Goal: Transaction & Acquisition: Purchase product/service

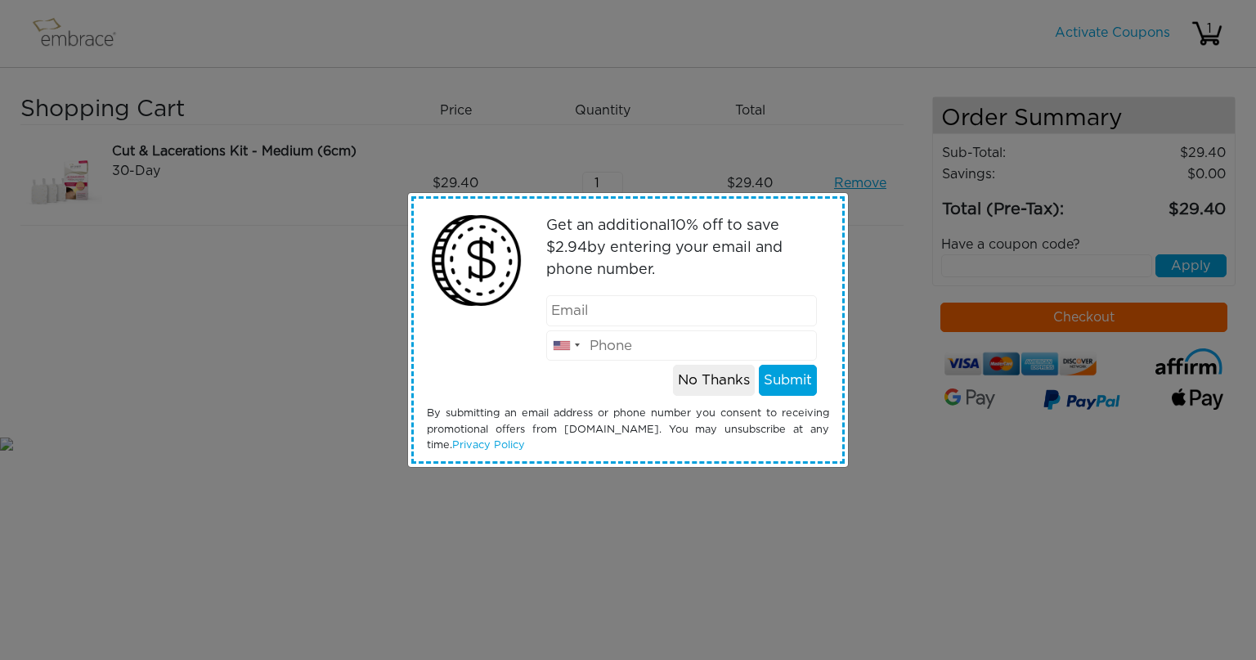
type input "[EMAIL_ADDRESS][DOMAIN_NAME]"
type input "4159483009"
click at [790, 382] on button "Submit" at bounding box center [788, 380] width 58 height 31
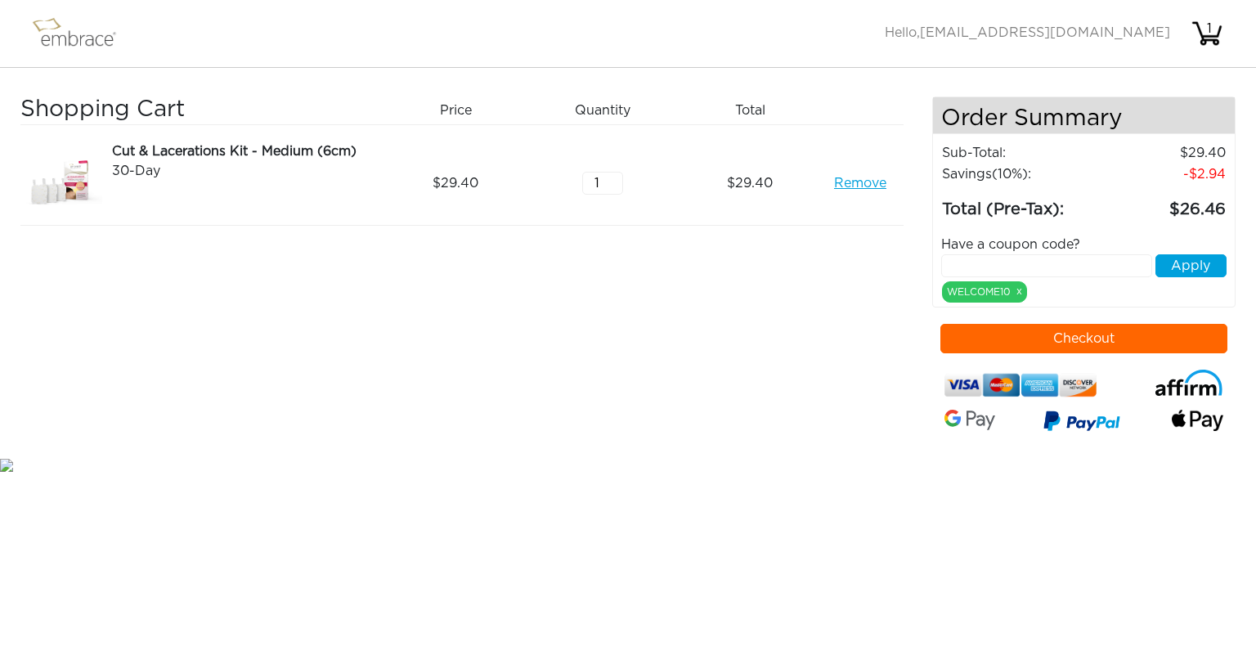
click at [1041, 262] on input "text" at bounding box center [1047, 265] width 212 height 23
type input "BUYONEGETONE"
click at [1178, 270] on button "Apply" at bounding box center [1190, 265] width 71 height 23
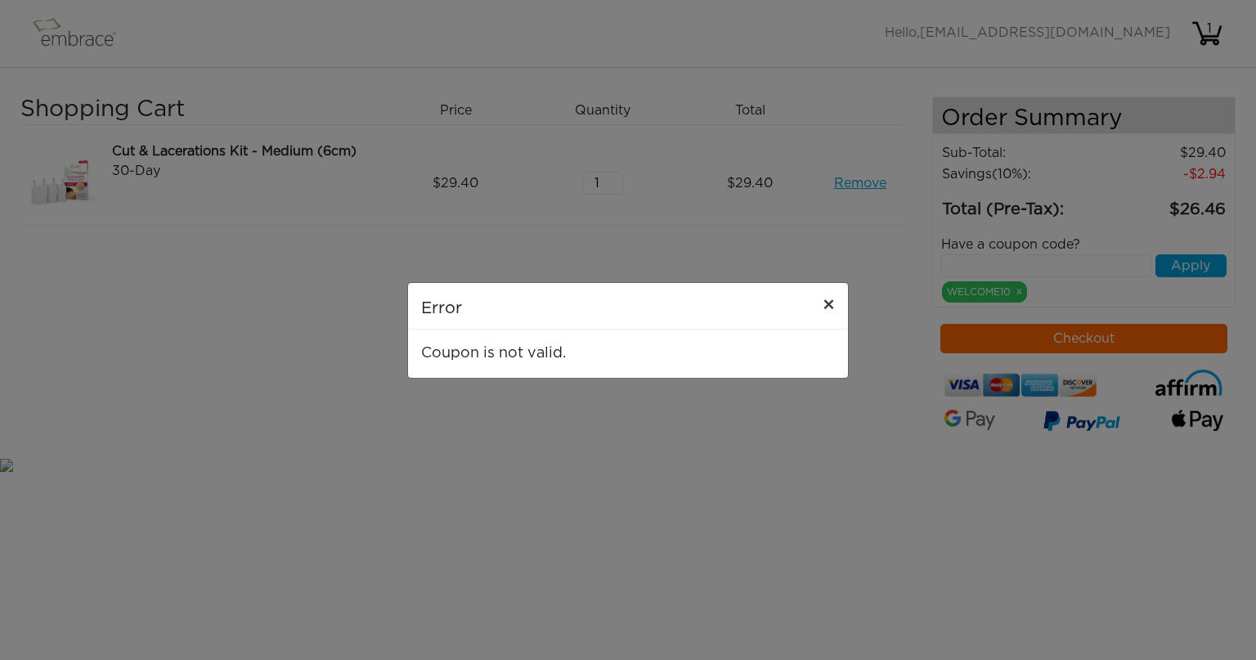
click at [826, 304] on span "×" at bounding box center [828, 306] width 12 height 20
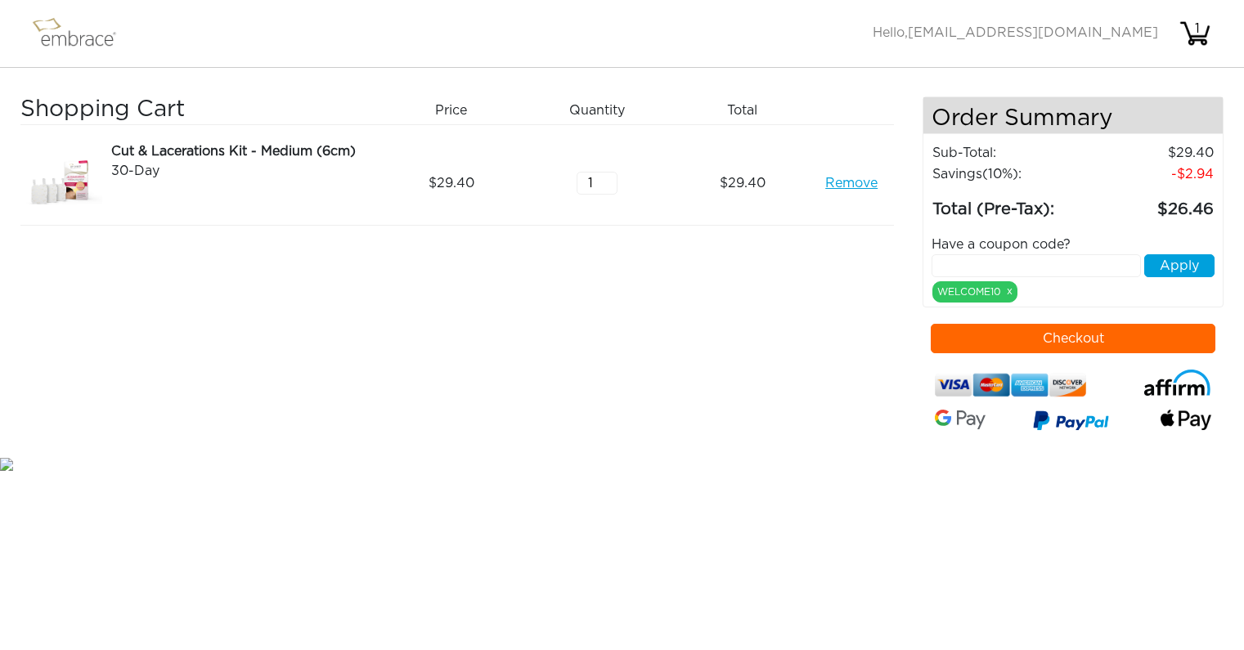
click at [993, 267] on input "text" at bounding box center [1035, 265] width 209 height 23
type input "DOUBLETHEFUN"
click at [1193, 267] on button "Apply" at bounding box center [1179, 265] width 70 height 23
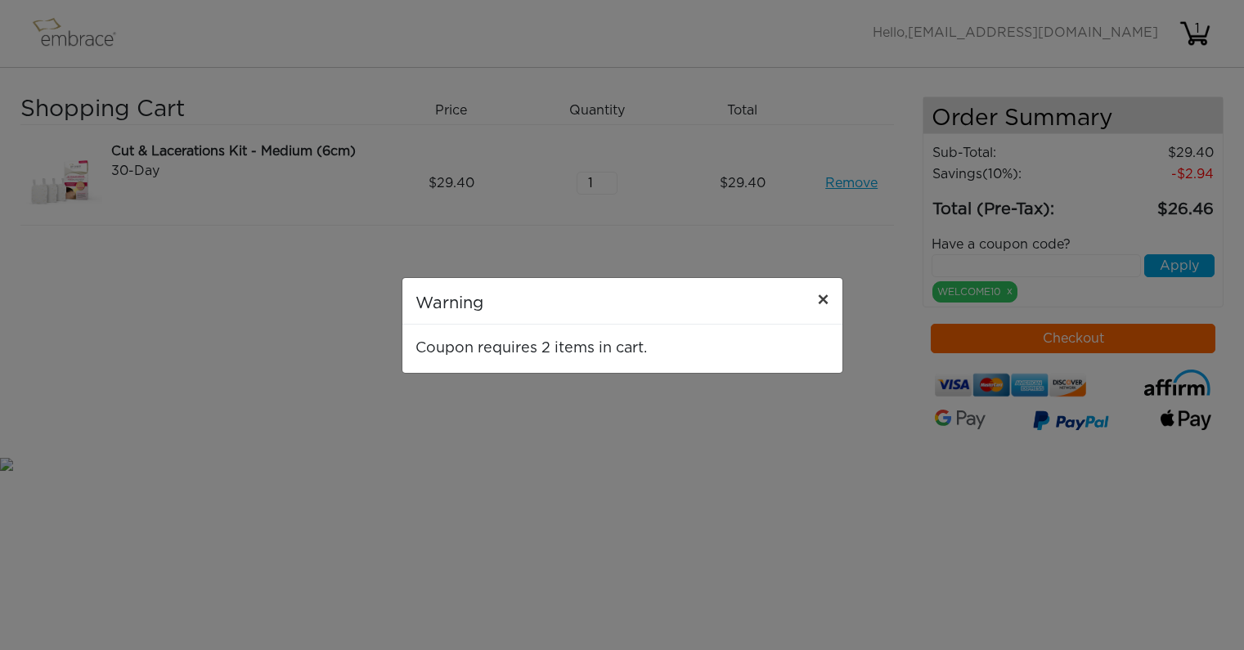
click at [815, 298] on button "×" at bounding box center [823, 301] width 38 height 46
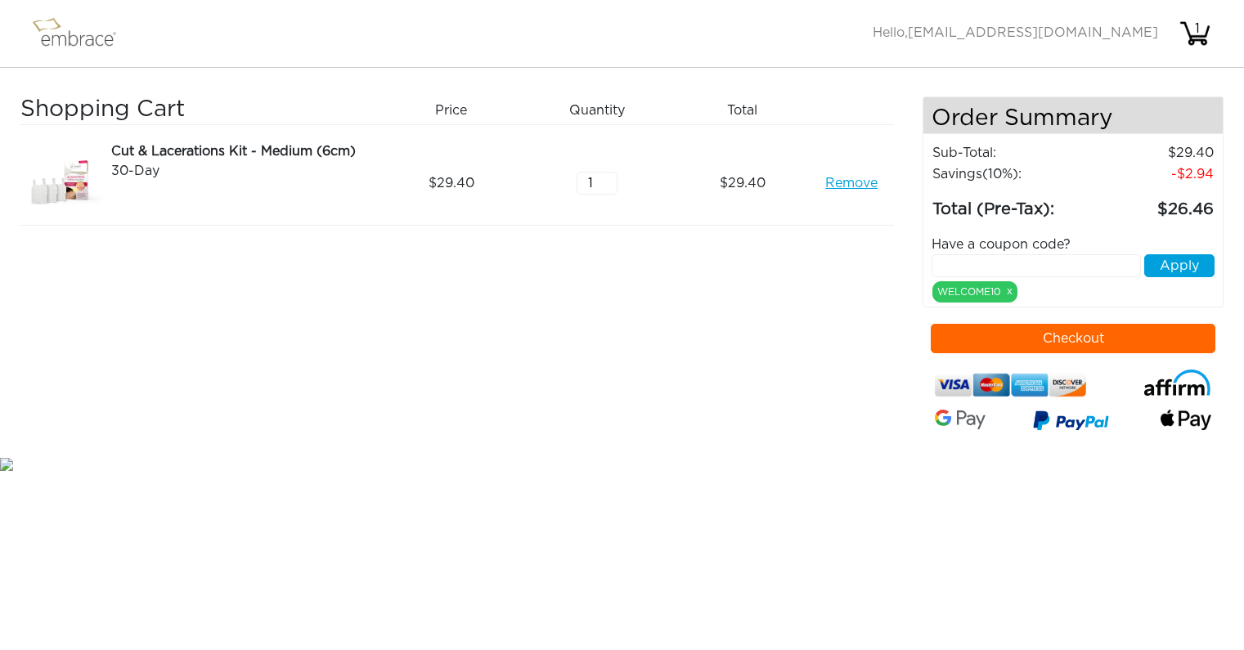
type input "2"
click at [611, 180] on input "2" at bounding box center [596, 183] width 41 height 23
click at [610, 176] on input "2" at bounding box center [596, 183] width 41 height 23
click at [1030, 262] on input "text" at bounding box center [1035, 265] width 209 height 23
click at [608, 178] on input "3" at bounding box center [596, 183] width 41 height 23
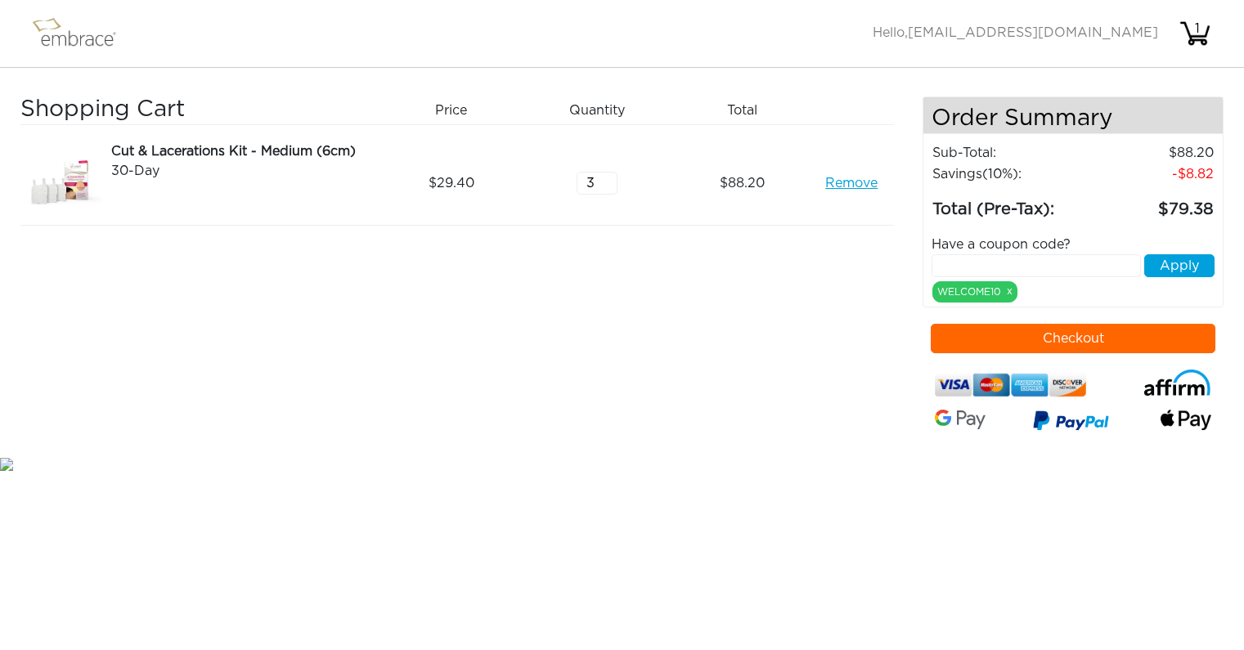
type input "4"
click at [608, 178] on input "4" at bounding box center [596, 183] width 41 height 23
click at [1019, 271] on input "text" at bounding box center [1035, 265] width 209 height 23
type input "DOUBLETHEFUN"
click at [1161, 271] on button "Apply" at bounding box center [1179, 265] width 70 height 23
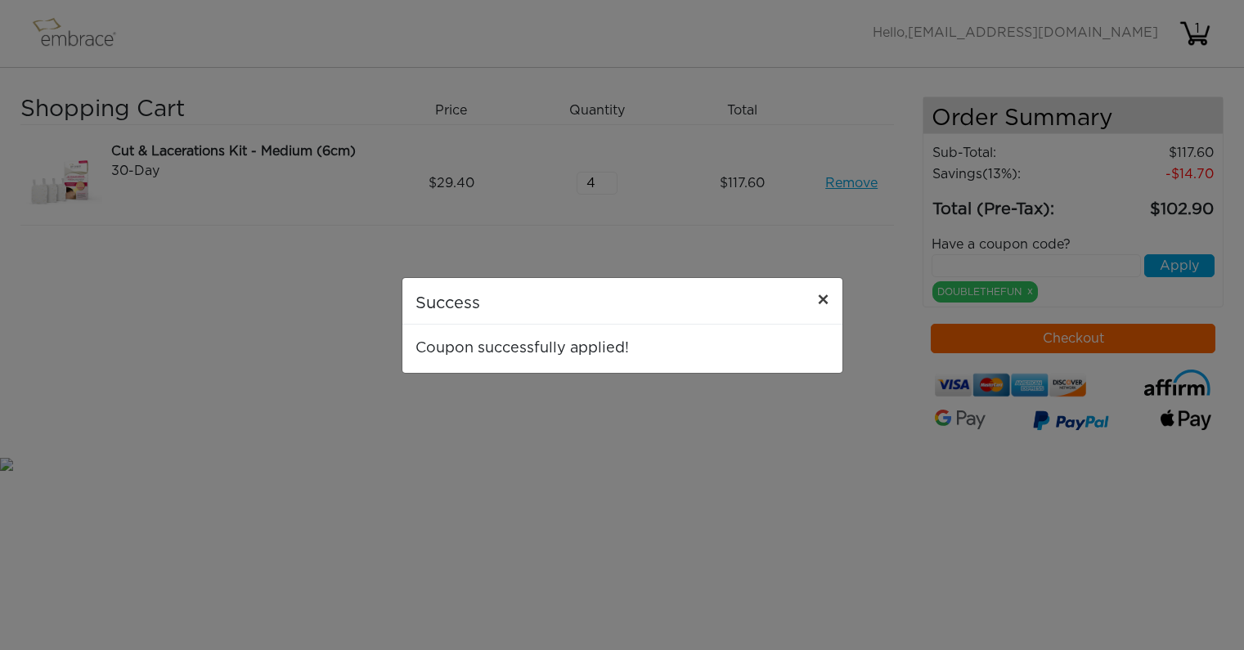
click at [819, 298] on span "×" at bounding box center [823, 301] width 12 height 20
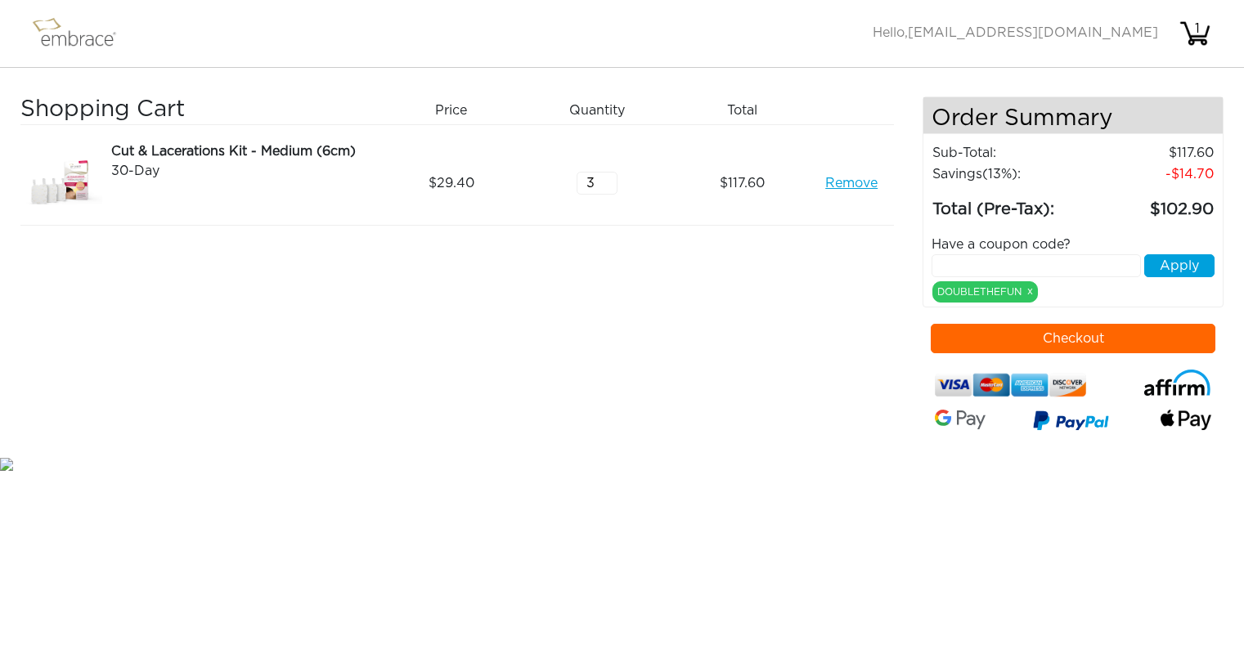
click at [607, 186] on input "3" at bounding box center [596, 183] width 41 height 23
type input "2"
click at [607, 186] on input "2" at bounding box center [596, 183] width 41 height 23
click at [1079, 265] on input "text" at bounding box center [1035, 265] width 209 height 23
type input "DOUBLETHEFUN"
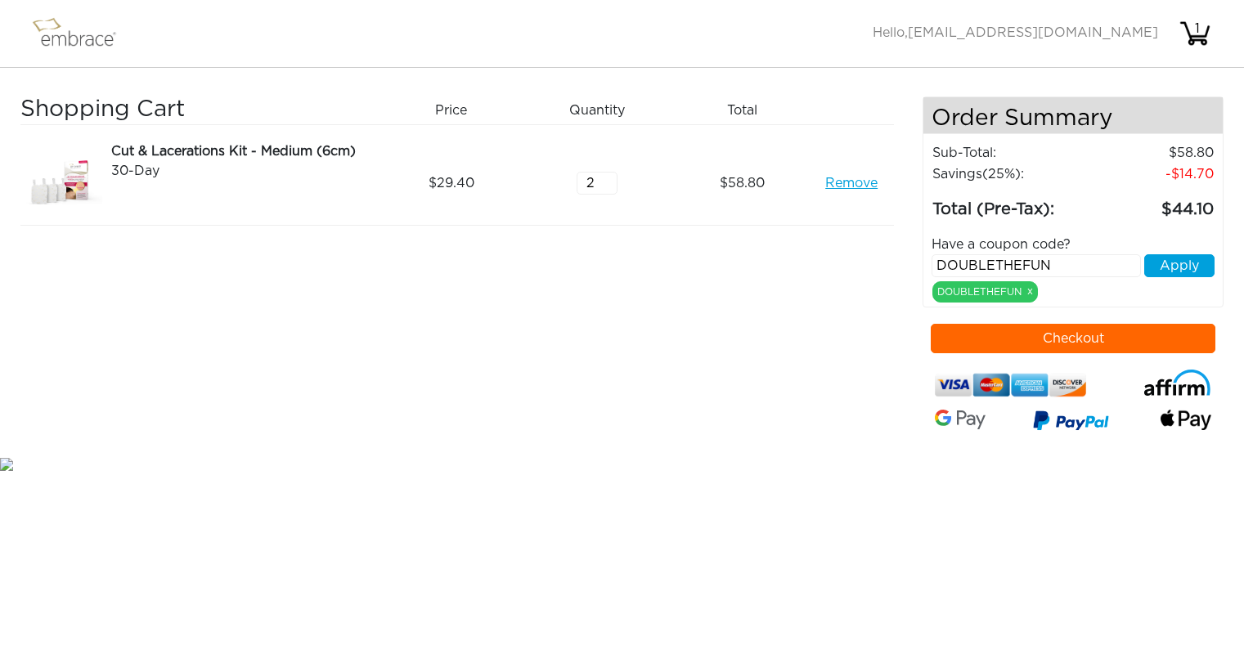
click at [1173, 266] on button "Apply" at bounding box center [1179, 265] width 70 height 23
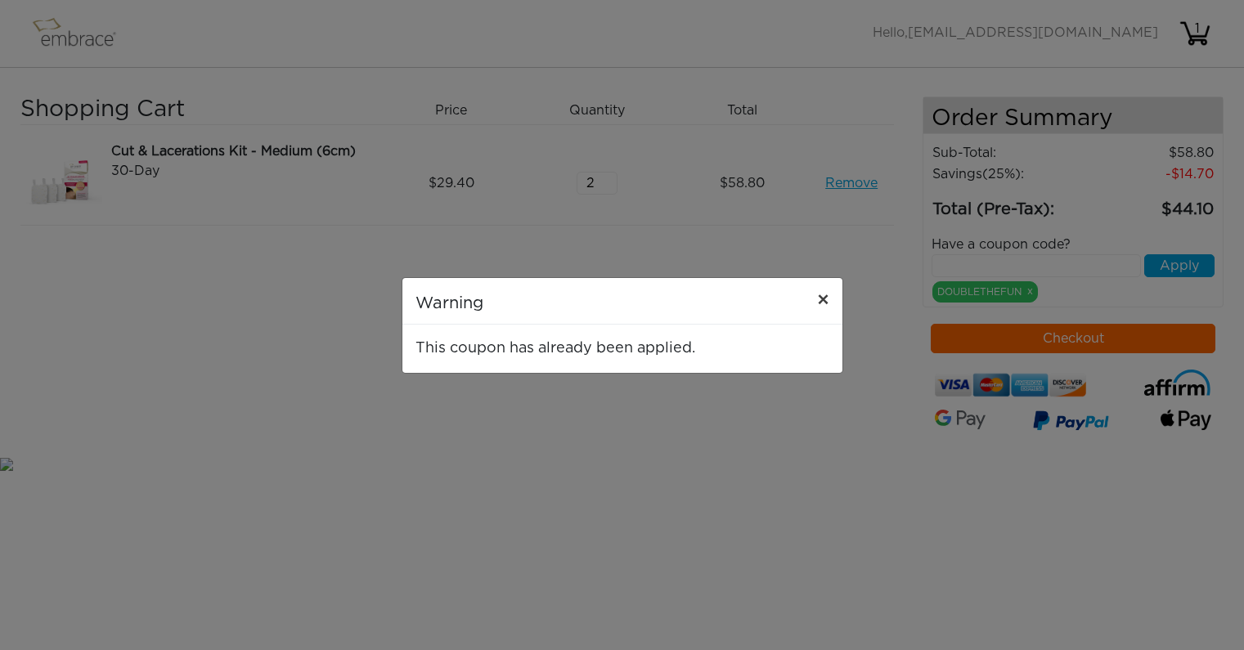
click at [821, 300] on span "×" at bounding box center [823, 301] width 12 height 20
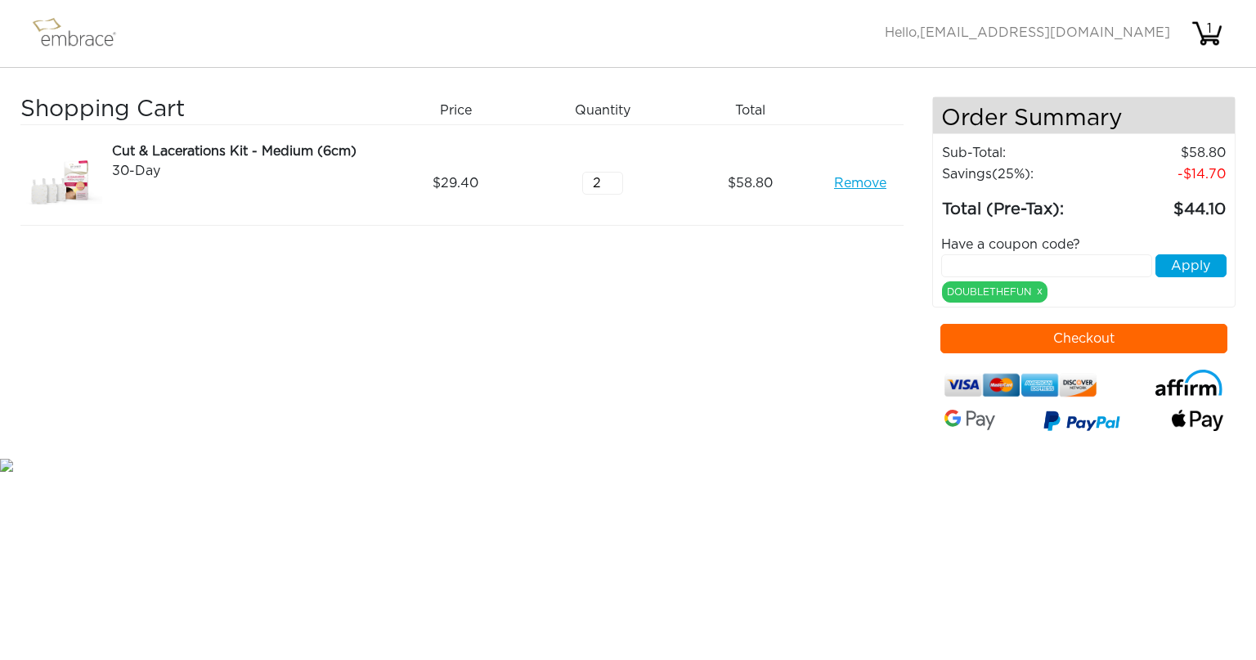
click at [847, 185] on link "Remove" at bounding box center [860, 183] width 52 height 20
type input "2"
click at [616, 178] on input "2" at bounding box center [602, 183] width 41 height 23
click at [1059, 272] on input "text" at bounding box center [1047, 265] width 212 height 23
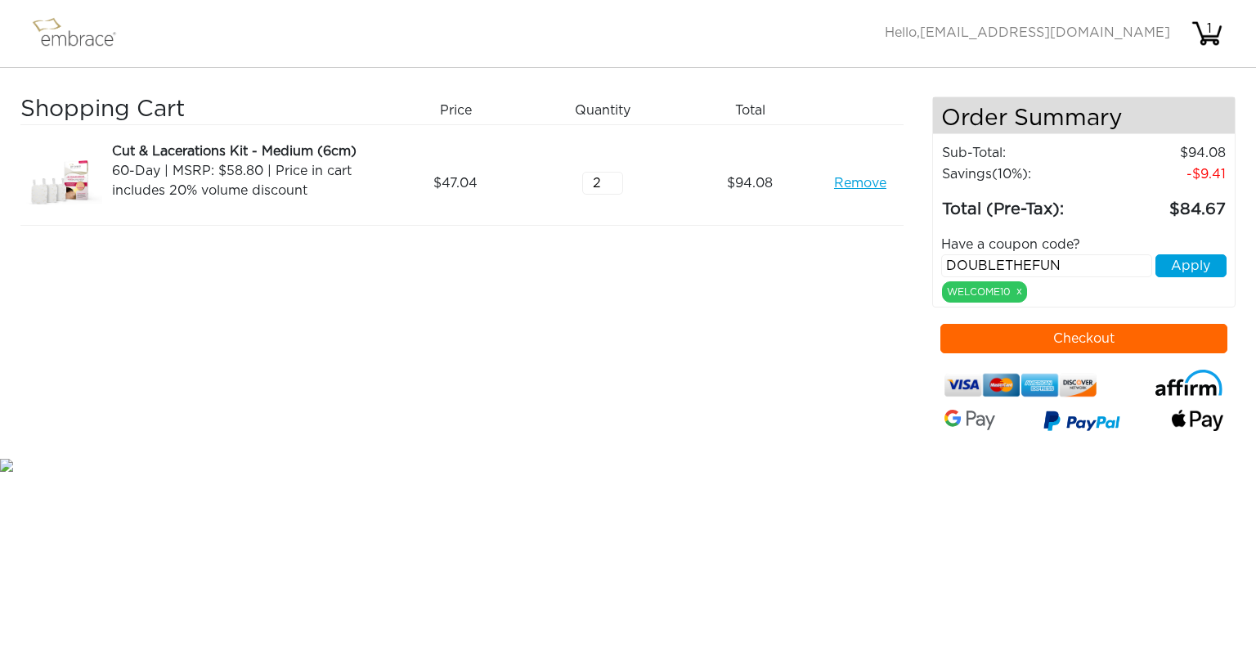
type input "DOUBLETHEFUN"
click at [1199, 267] on button "Apply" at bounding box center [1190, 265] width 71 height 23
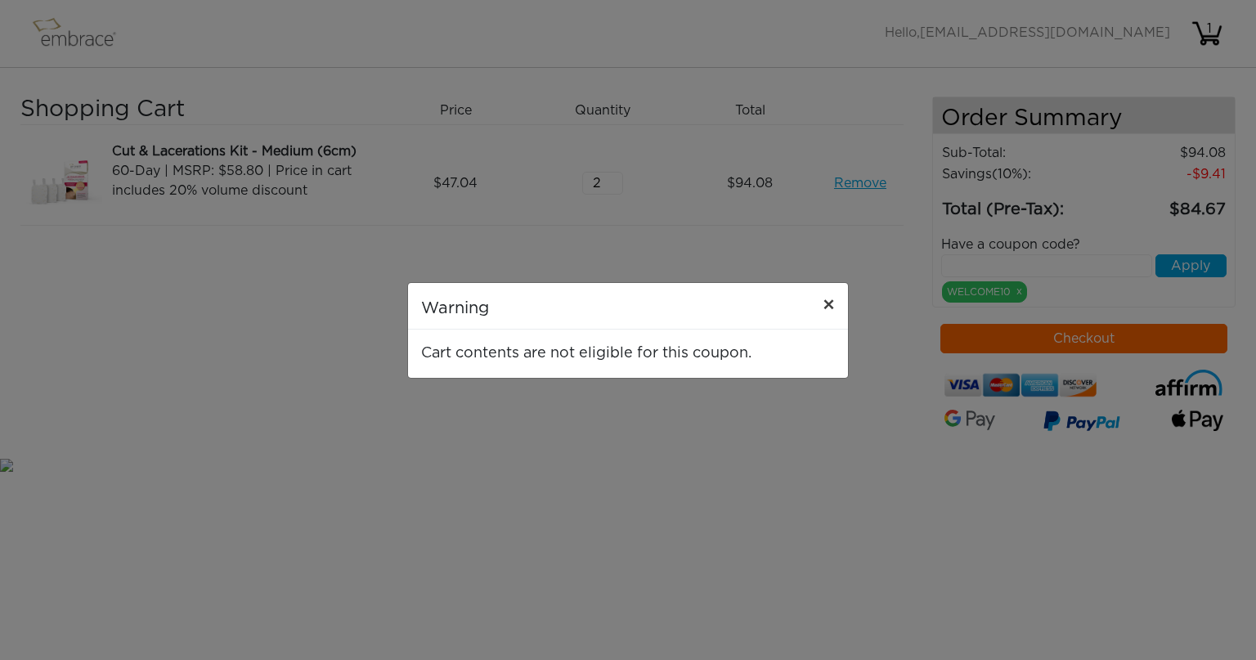
click at [831, 301] on span "×" at bounding box center [828, 306] width 12 height 20
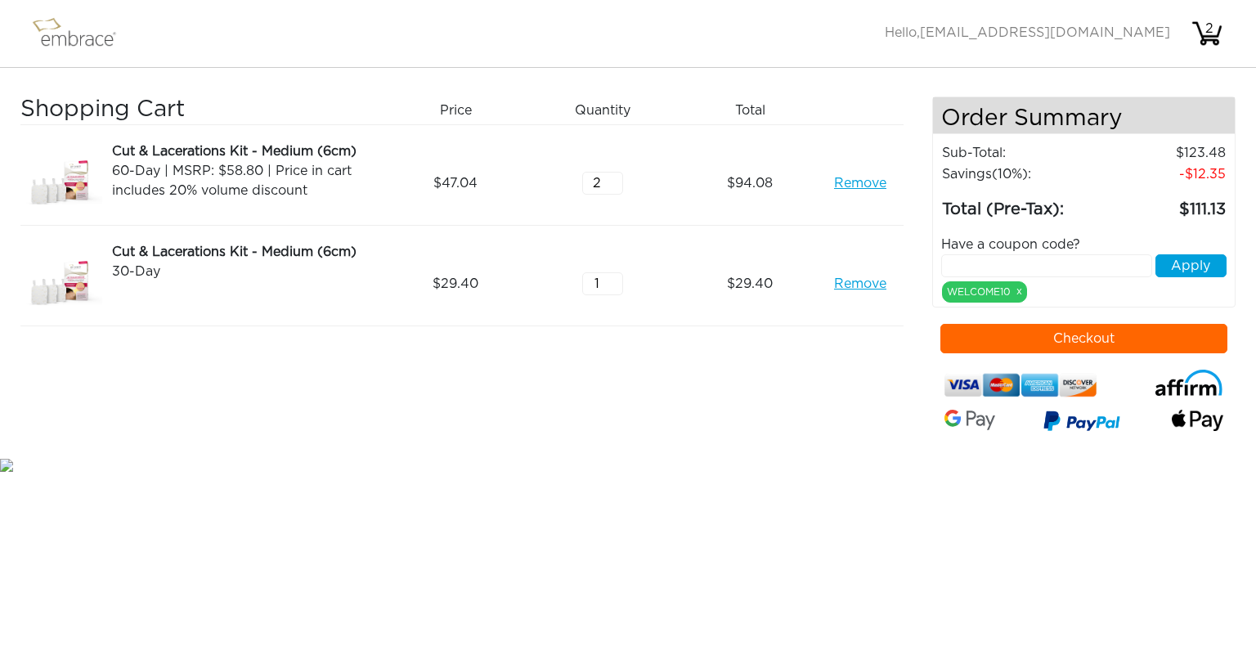
click at [867, 182] on link "Remove" at bounding box center [860, 183] width 52 height 20
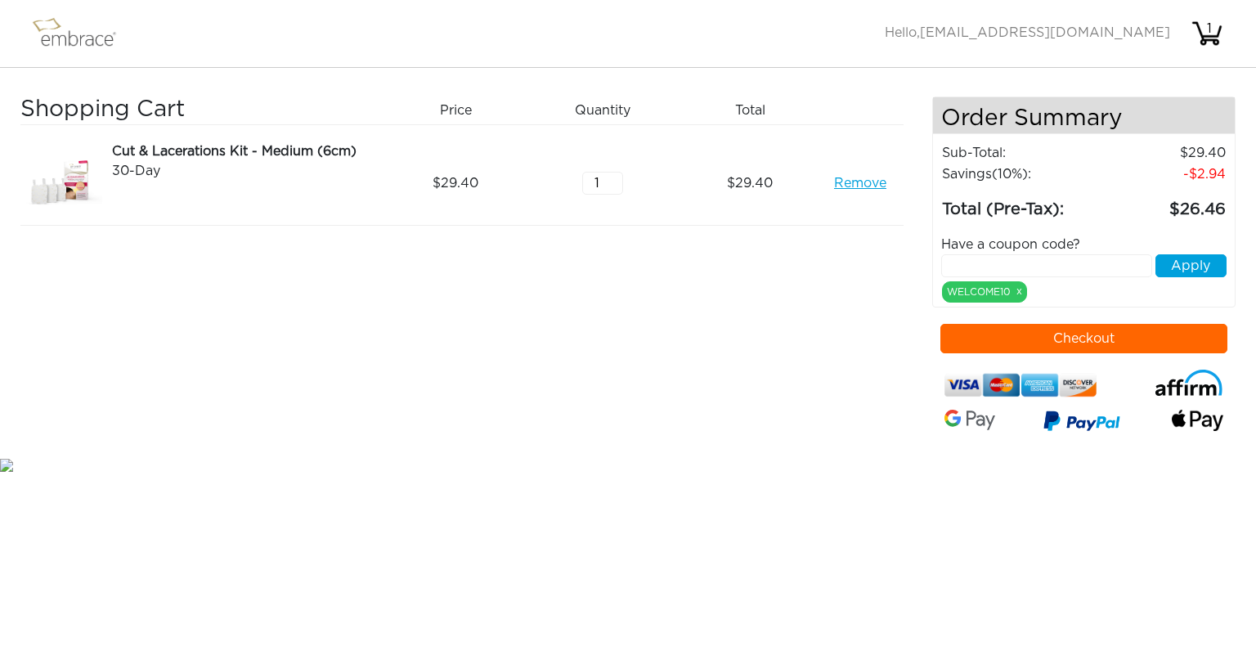
type input "2"
click at [615, 177] on input "2" at bounding box center [602, 183] width 41 height 23
click at [1002, 262] on input "text" at bounding box center [1047, 265] width 212 height 23
type input "DOUBLETHEFUN"
click at [1191, 270] on button "Apply" at bounding box center [1190, 265] width 71 height 23
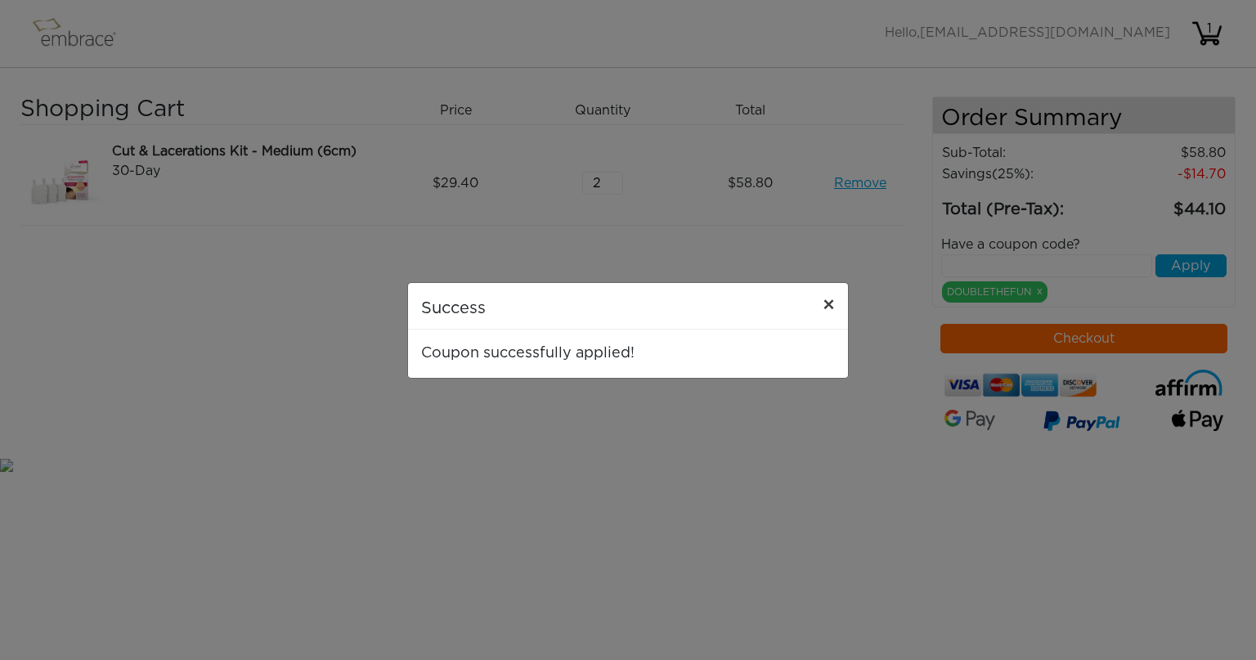
click at [826, 307] on span "×" at bounding box center [828, 306] width 12 height 20
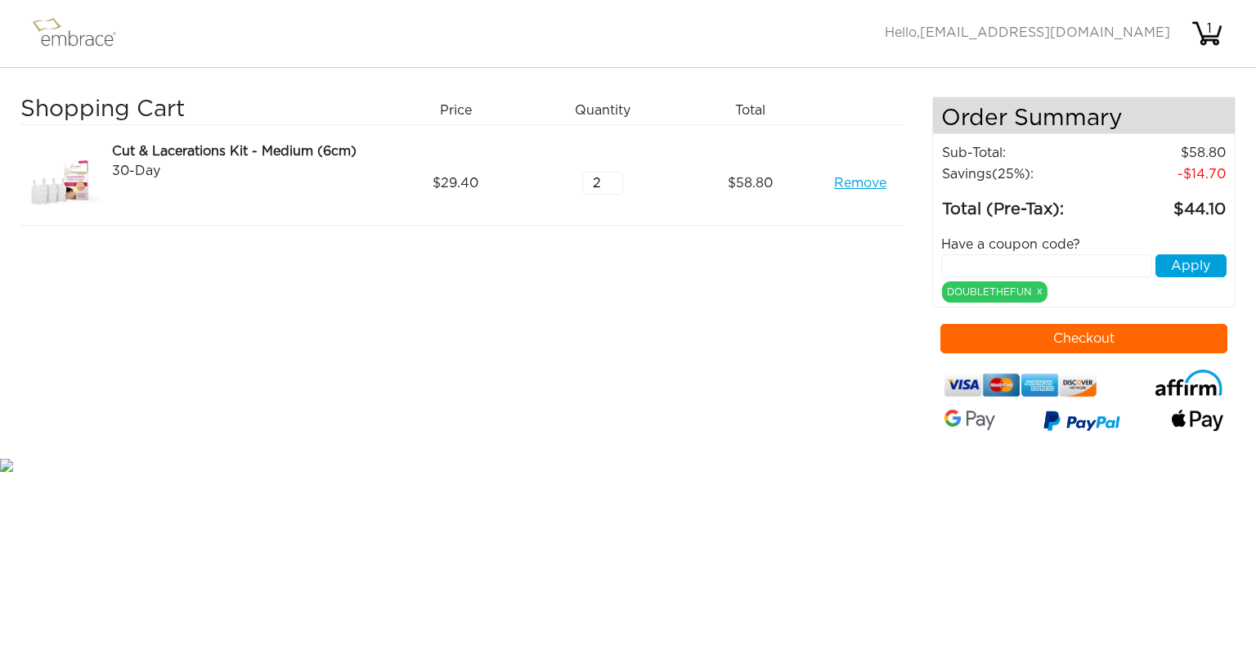
click at [1052, 341] on button "Checkout" at bounding box center [1084, 338] width 288 height 29
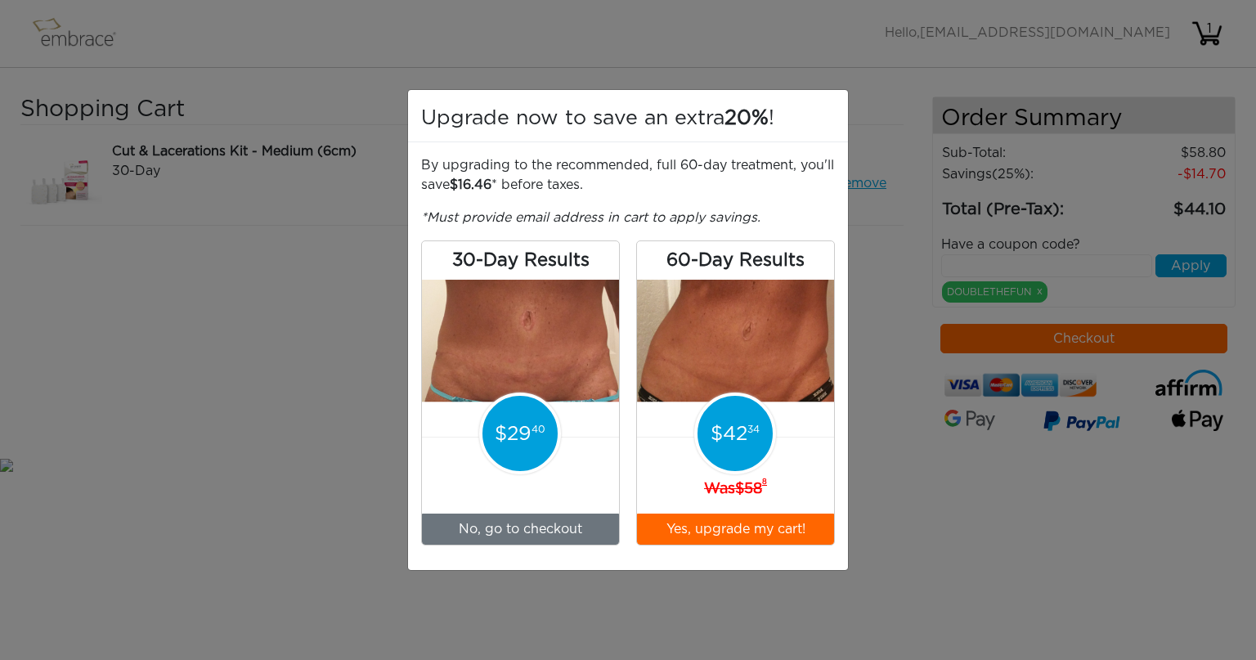
click at [722, 531] on button "Yes, upgrade my cart!" at bounding box center [735, 528] width 197 height 31
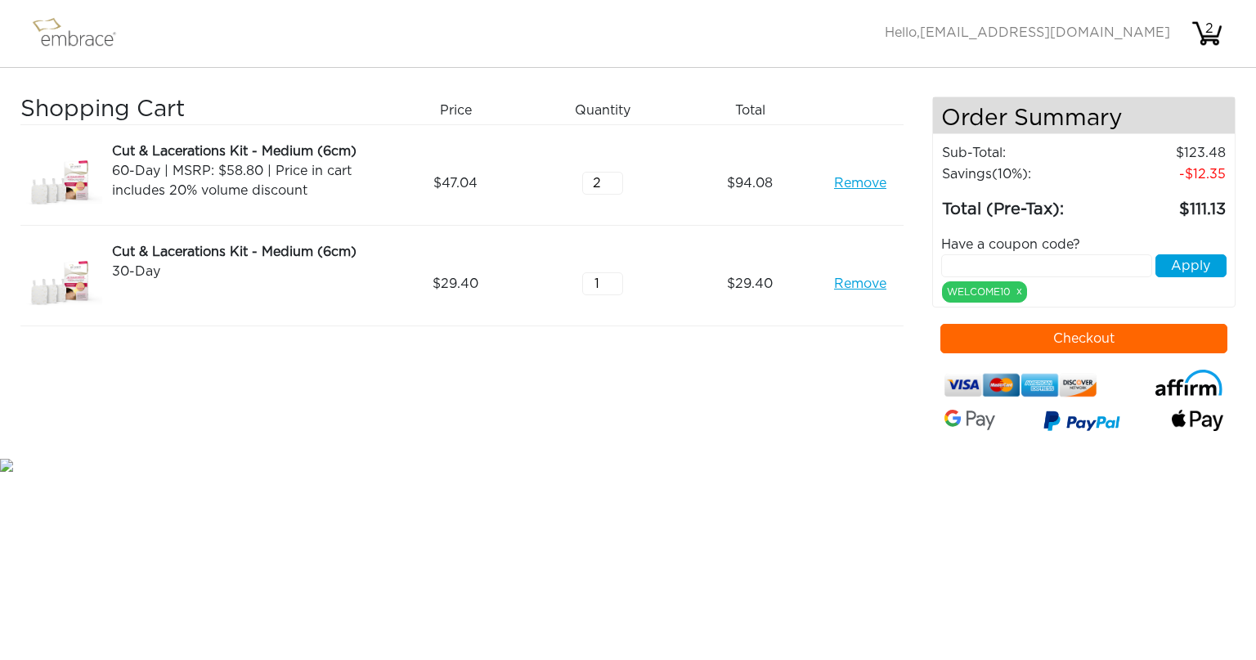
click at [834, 184] on link "Remove" at bounding box center [860, 183] width 52 height 20
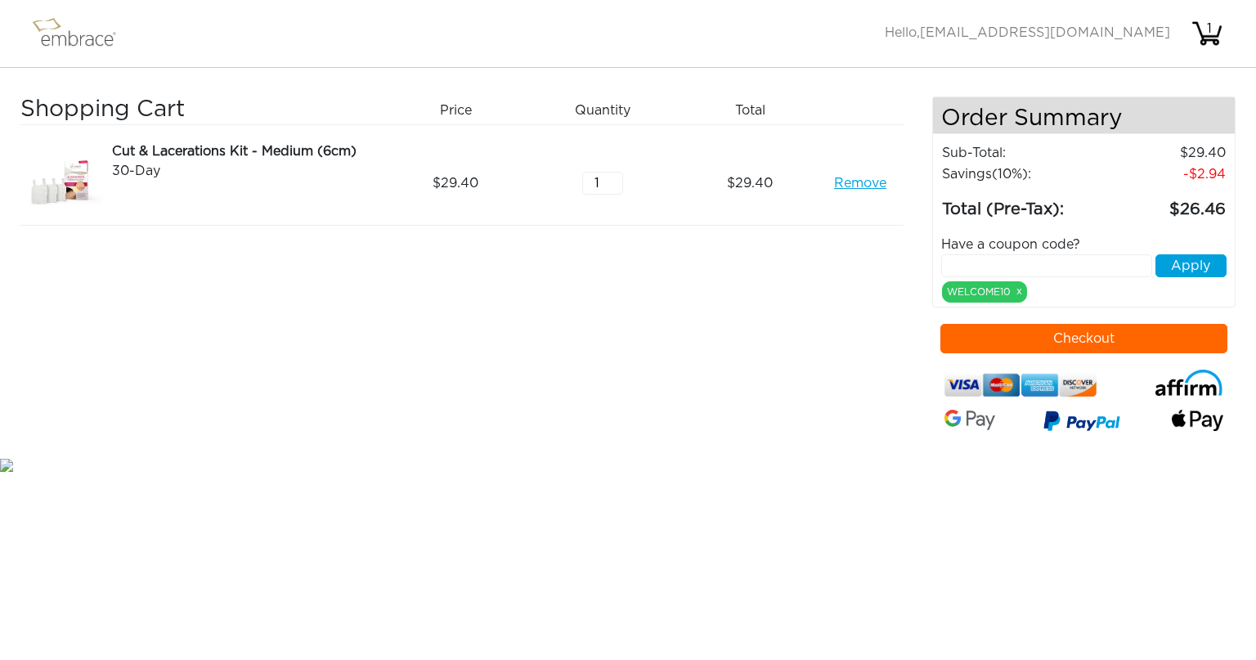
type input "2"
click at [616, 180] on input "2" at bounding box center [602, 183] width 41 height 23
click at [1004, 259] on input "text" at bounding box center [1047, 265] width 212 height 23
type input "DOUBLETHEFUN"
click at [1170, 266] on button "Apply" at bounding box center [1190, 265] width 71 height 23
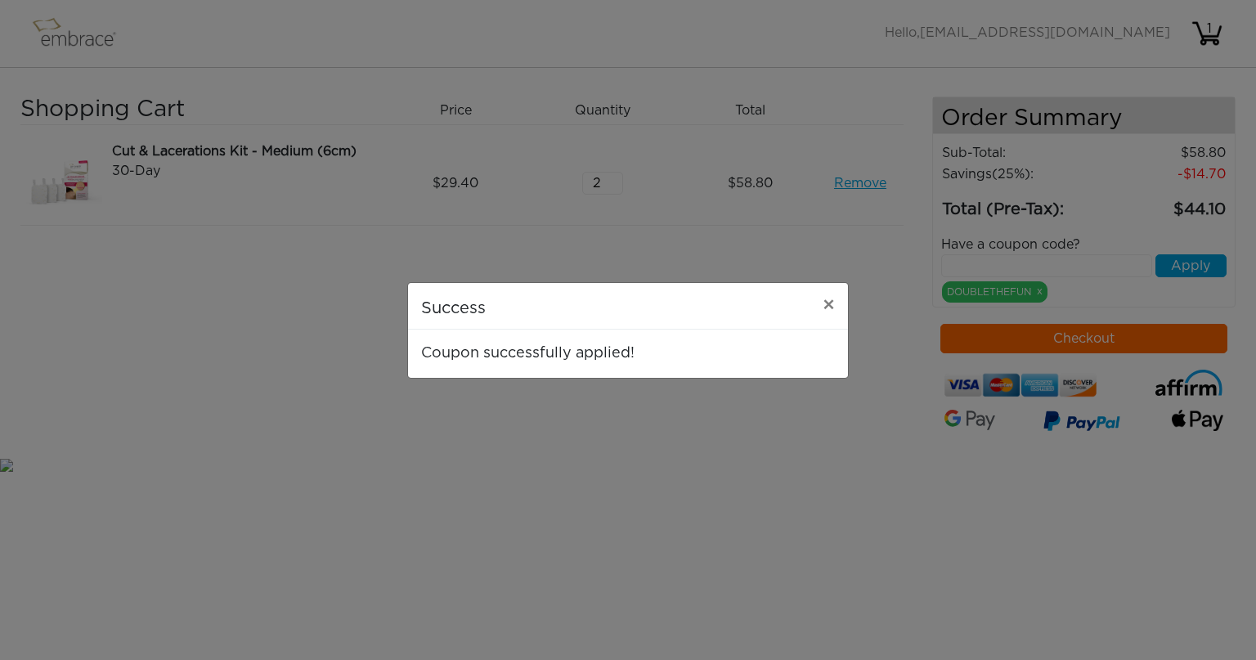
click at [1070, 337] on div "Success × Coupon successfully applied!" at bounding box center [628, 330] width 1256 height 660
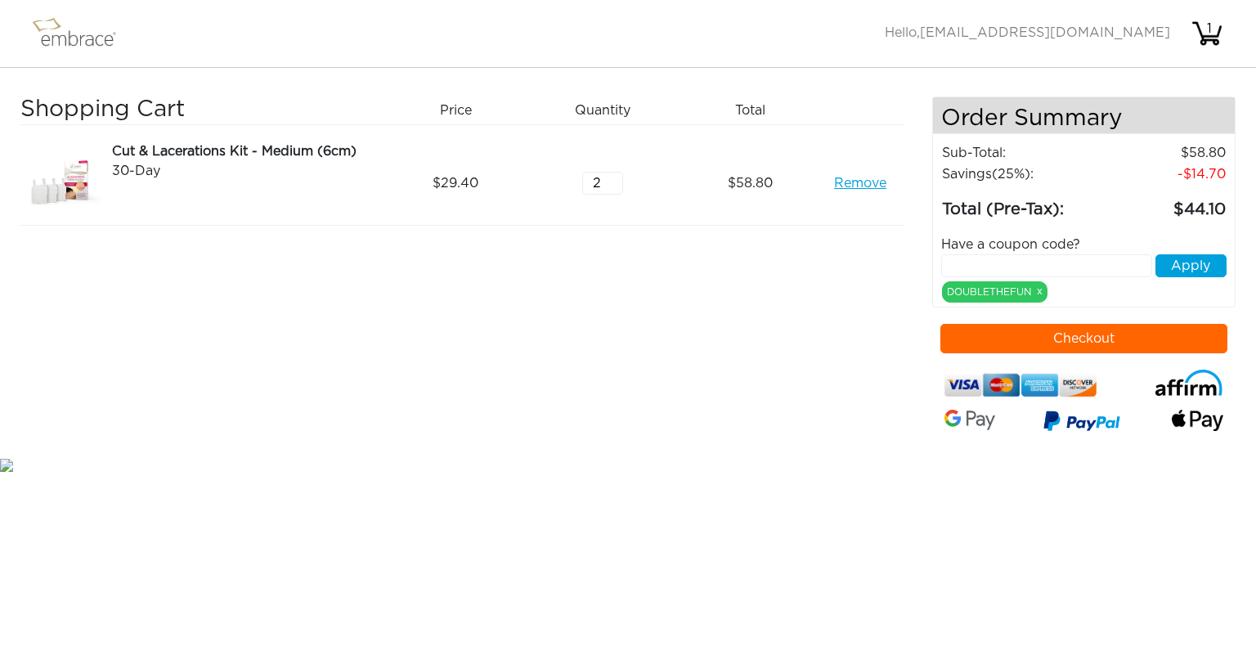
click at [1065, 337] on button "Checkout" at bounding box center [1084, 338] width 288 height 29
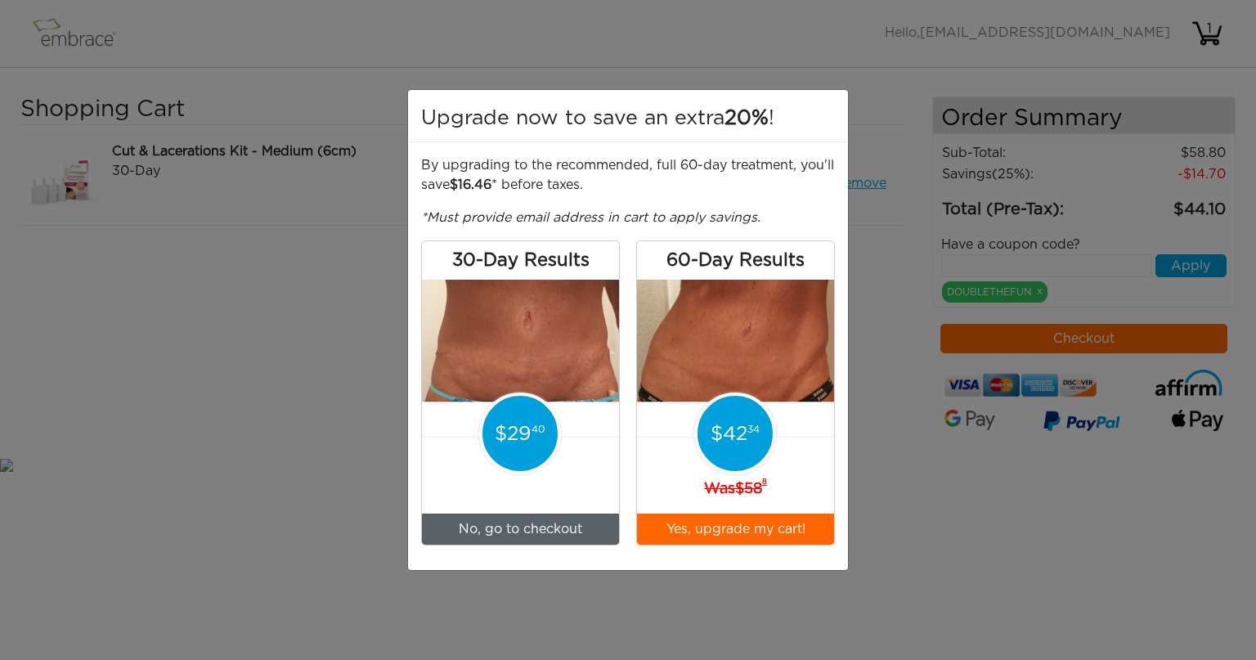
click at [521, 533] on link "No, go to checkout" at bounding box center [520, 528] width 197 height 31
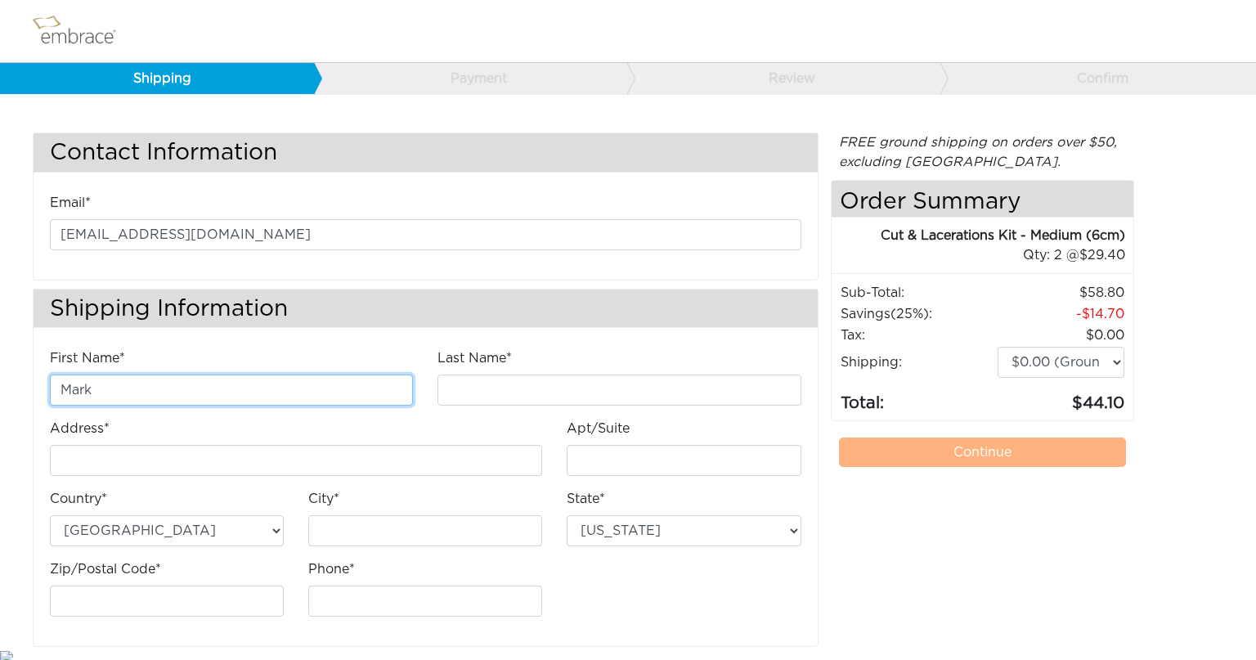
type input "Mark"
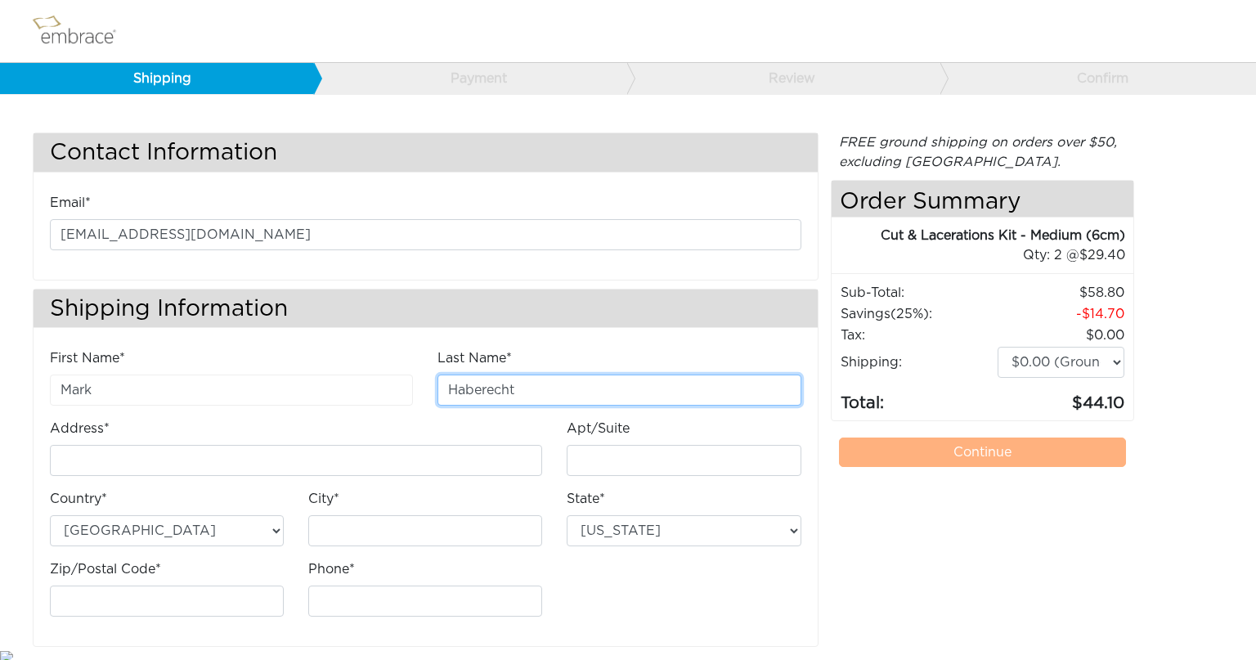
type input "Haberecht"
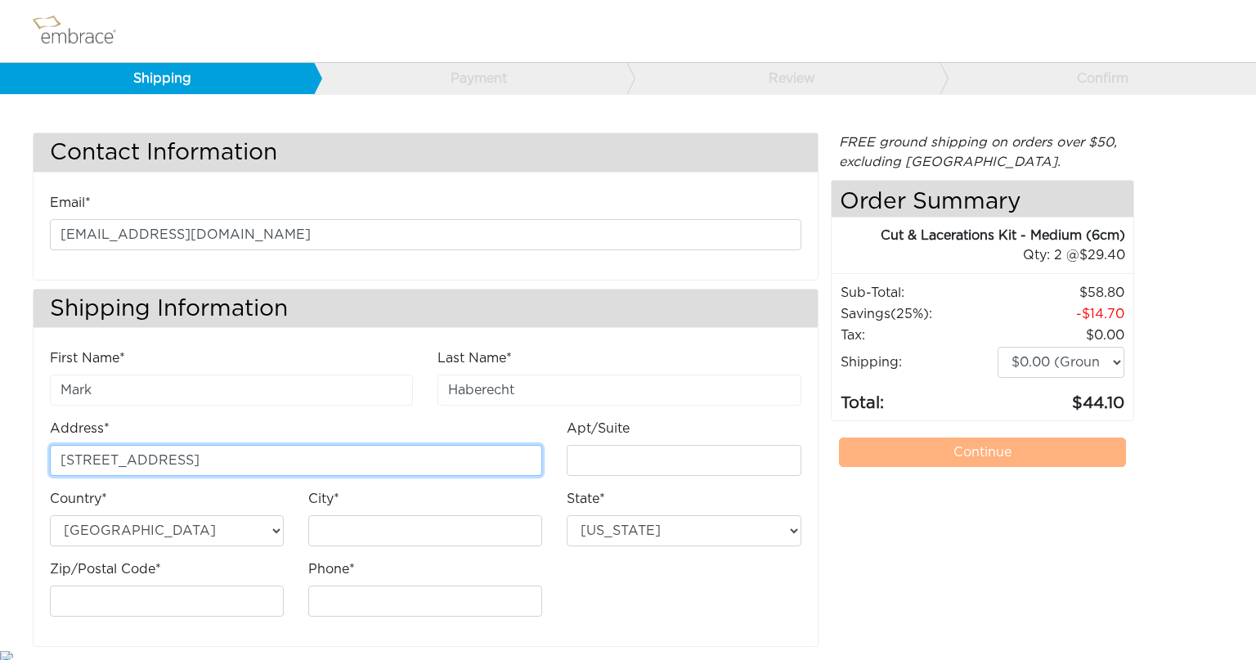
type input "[STREET_ADDRESS]"
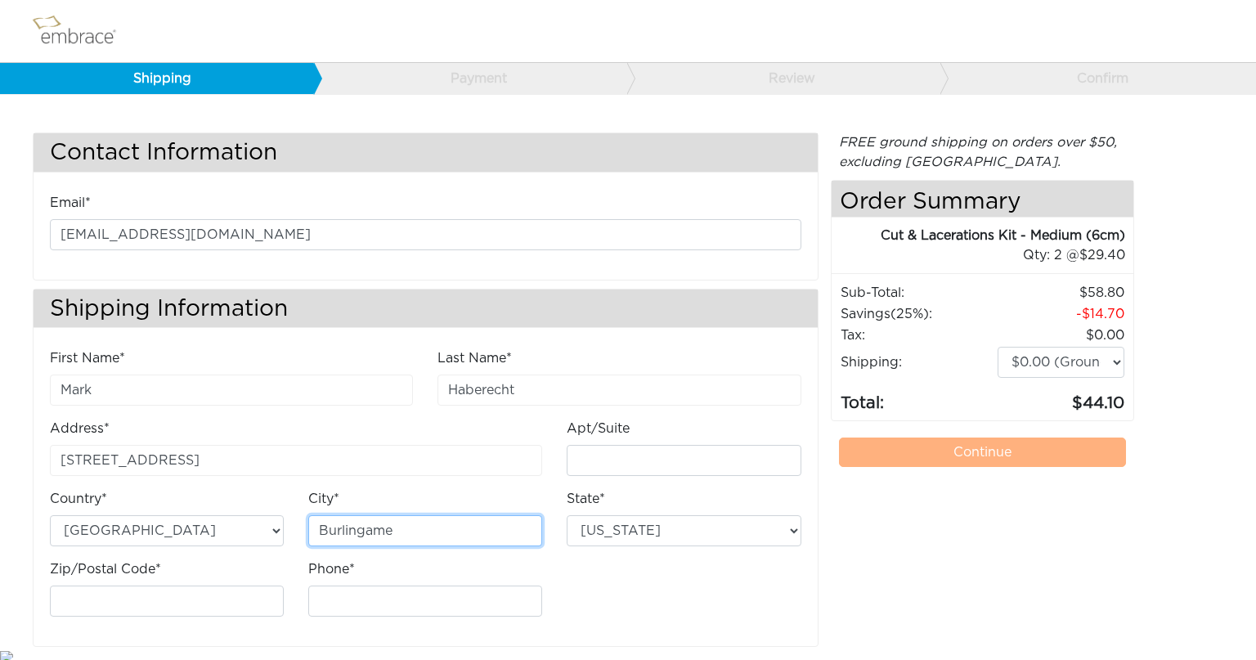
type input "Burlingame"
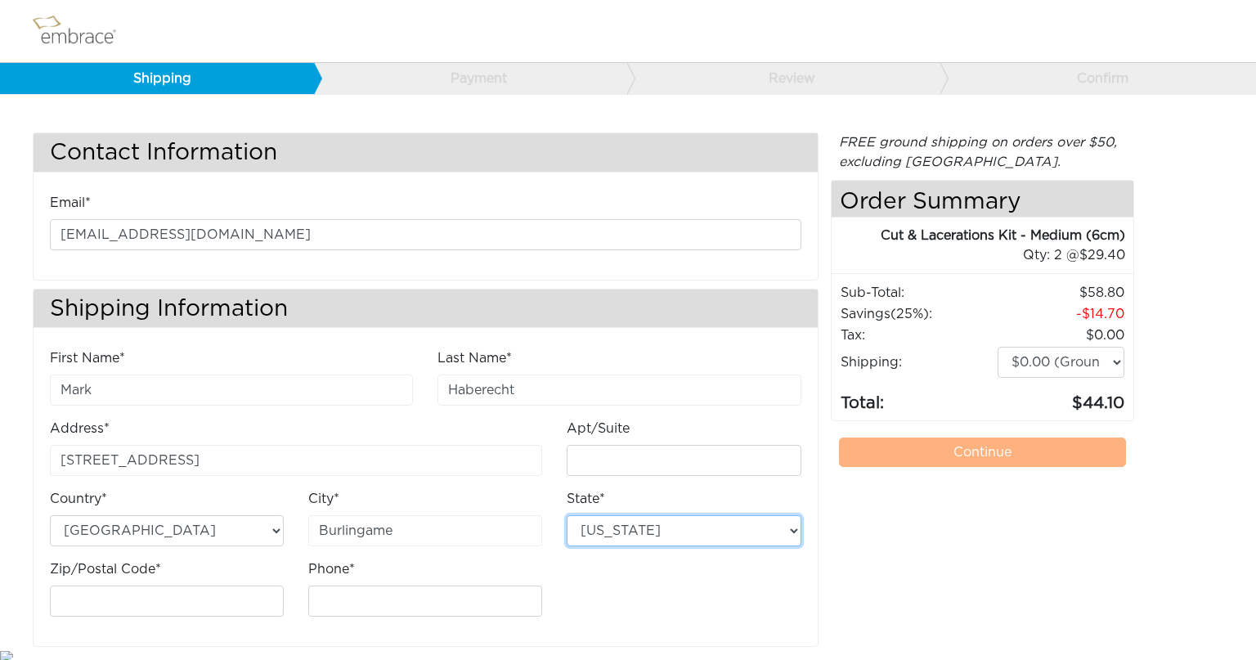
select select "CA"
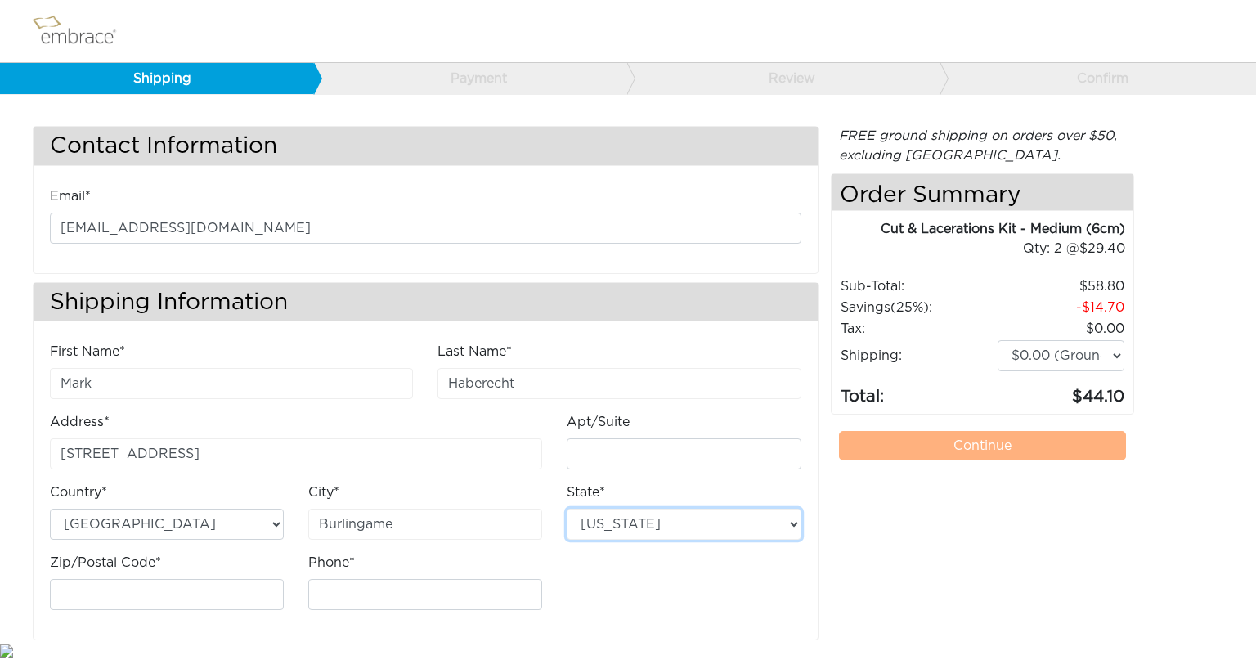
scroll to position [6, 0]
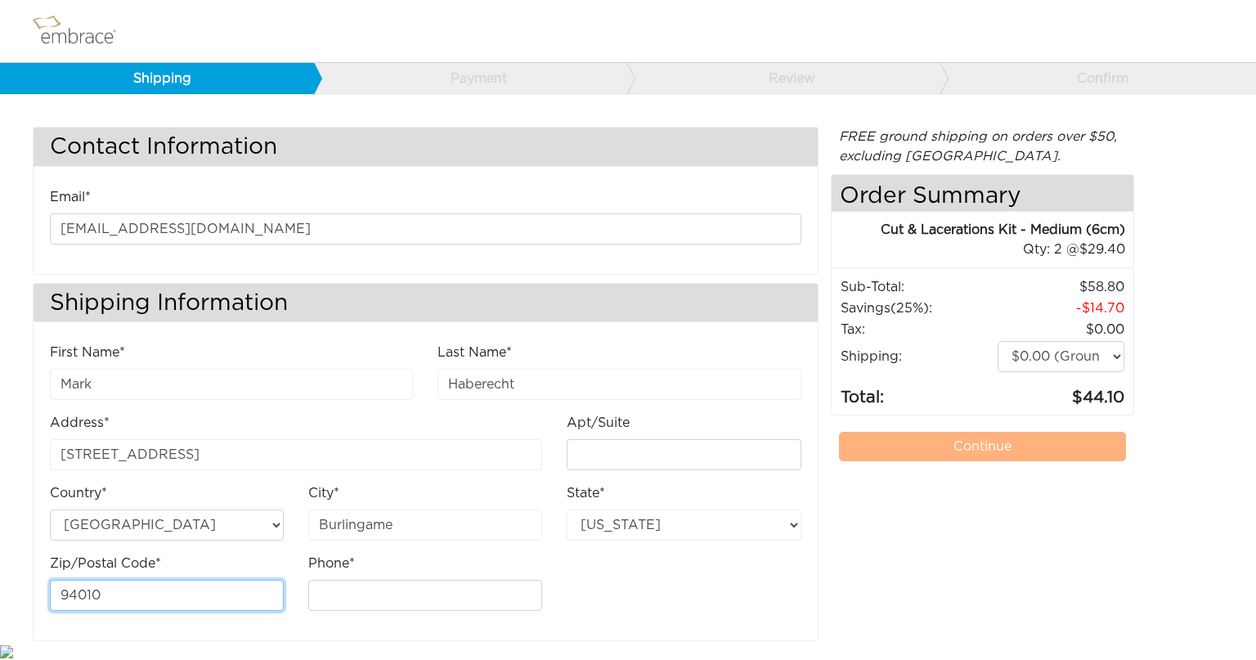
type input "94010"
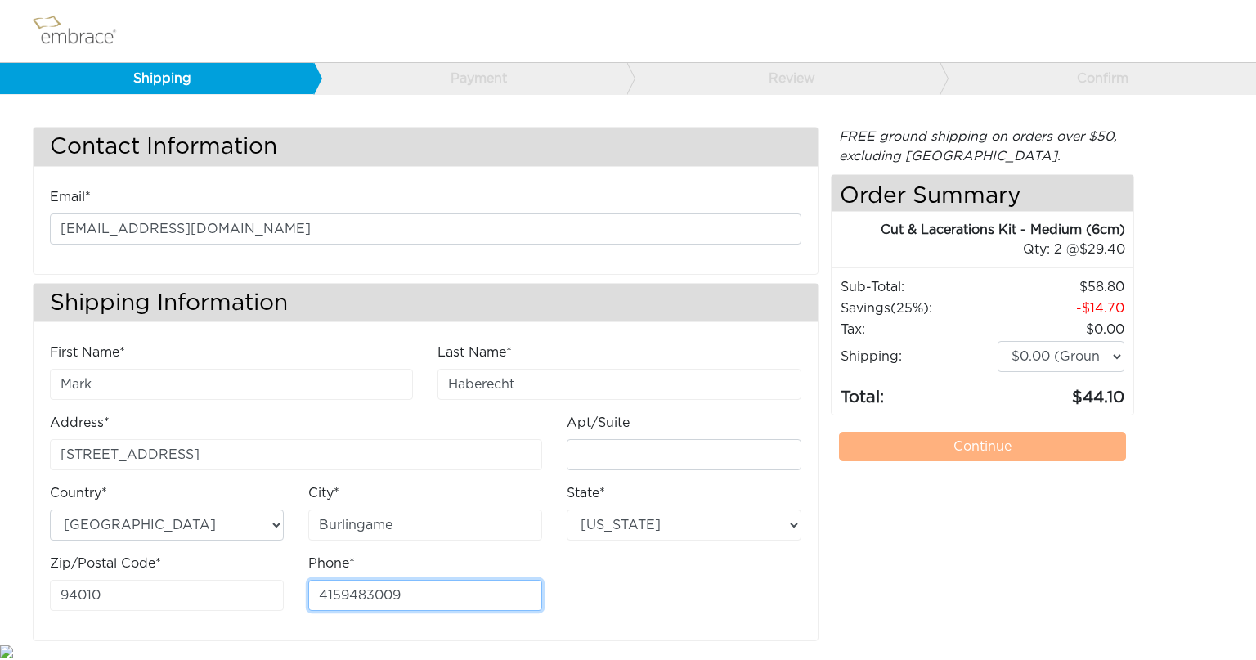
type input "4159483009"
click at [880, 432] on link "Continue" at bounding box center [983, 446] width 288 height 29
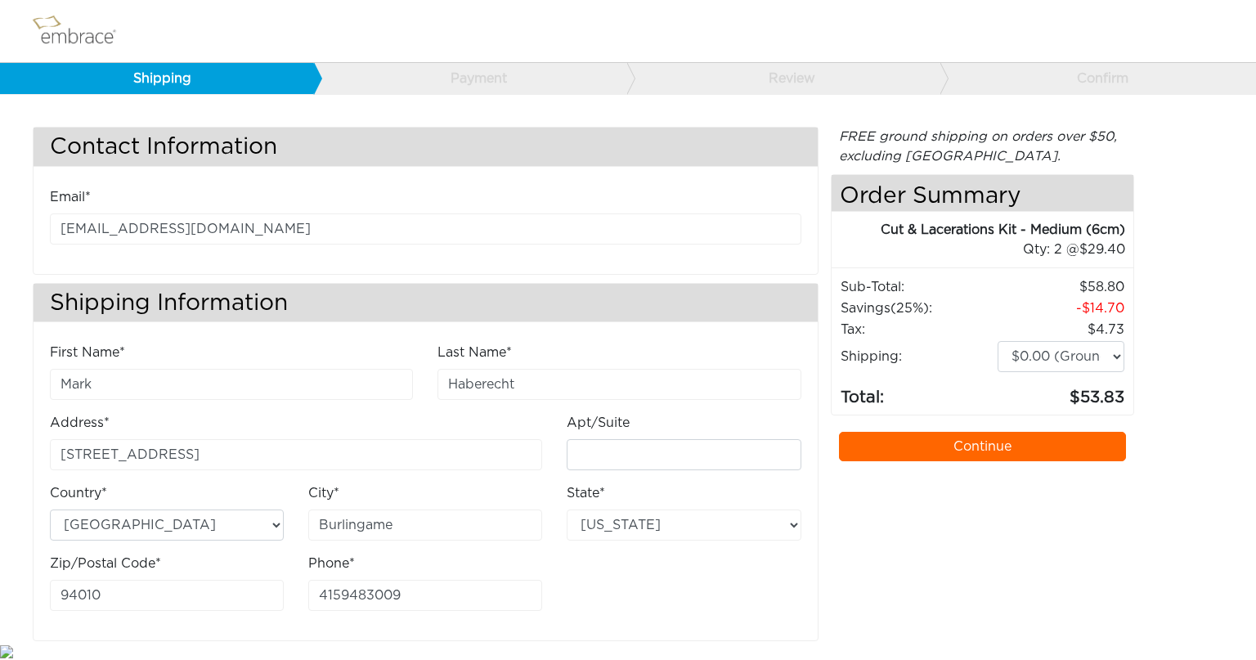
click at [934, 448] on link "Continue" at bounding box center [983, 446] width 288 height 29
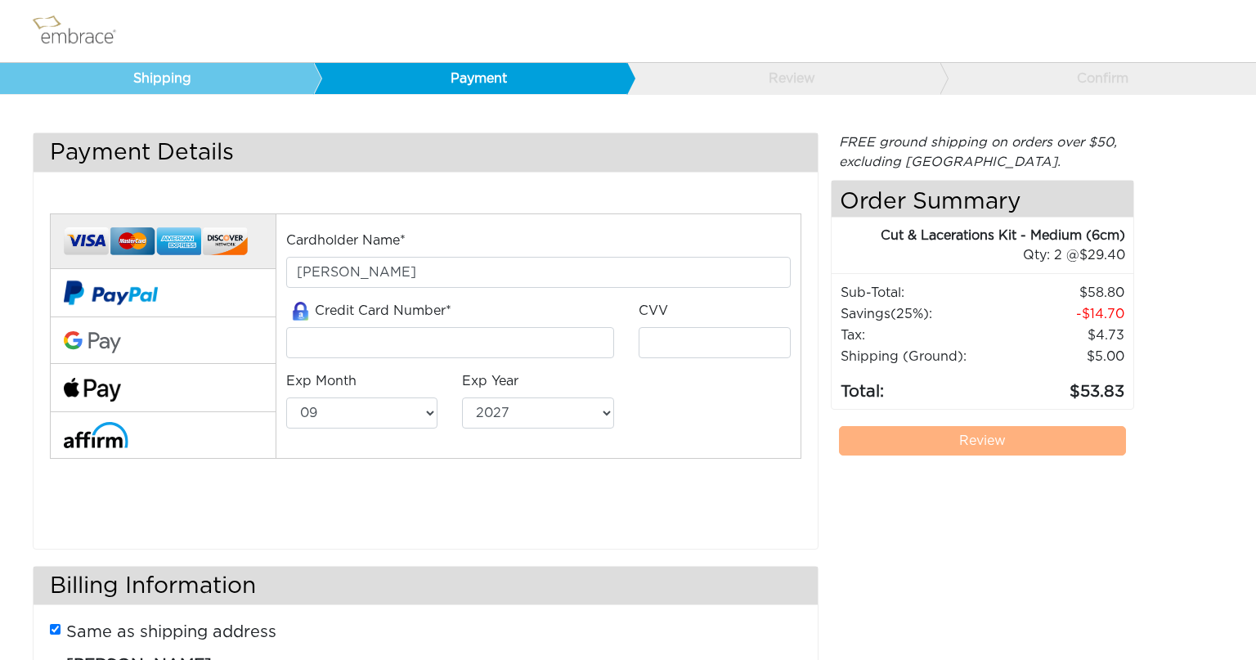
select select "9"
select select "2027"
click at [393, 337] on input "tel" at bounding box center [450, 342] width 328 height 31
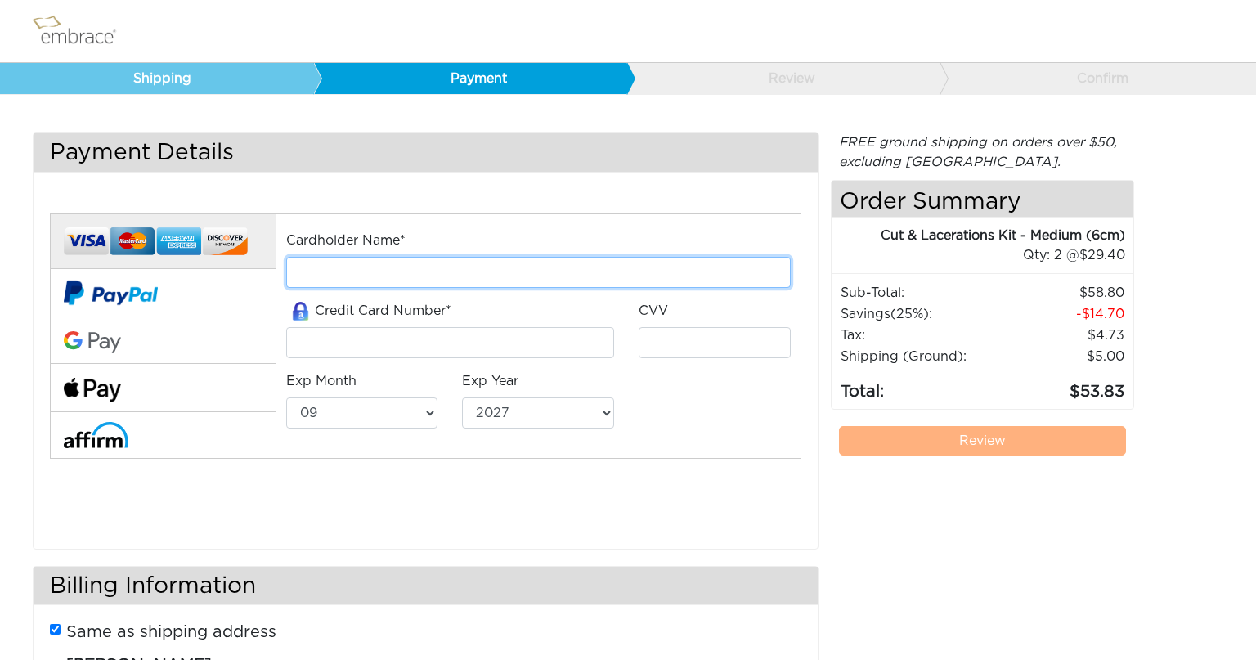
type input "[PHONE_NUMBER]"
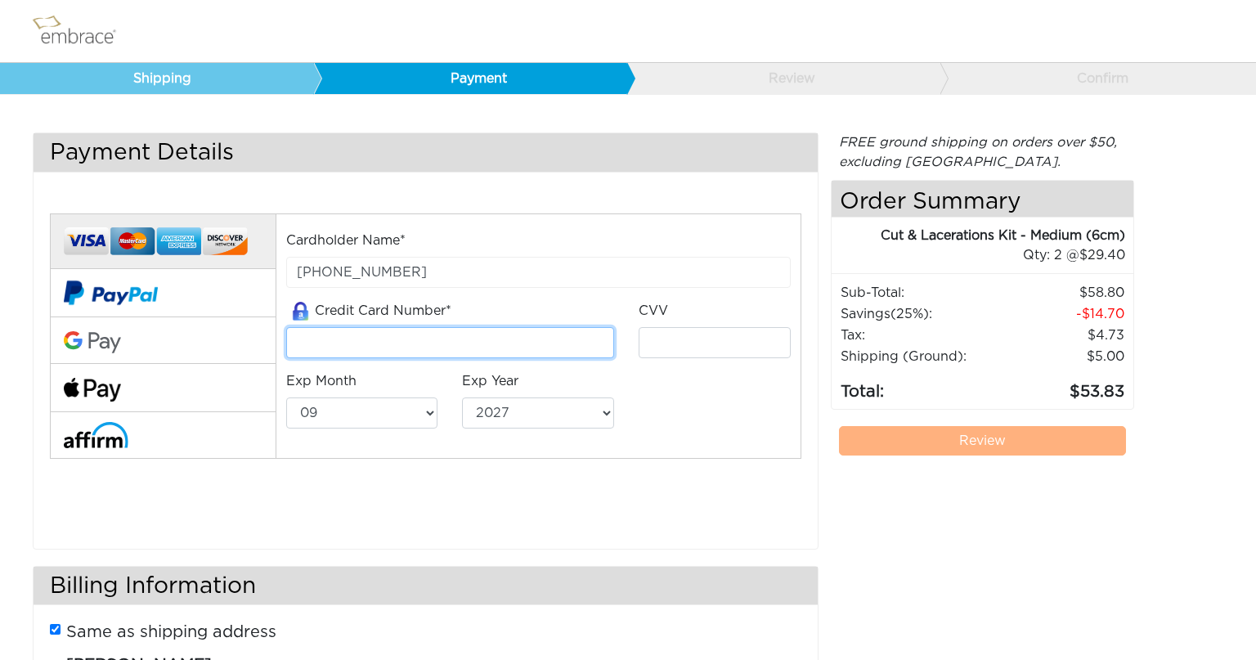
type input "[CREDIT_CARD_NUMBER]"
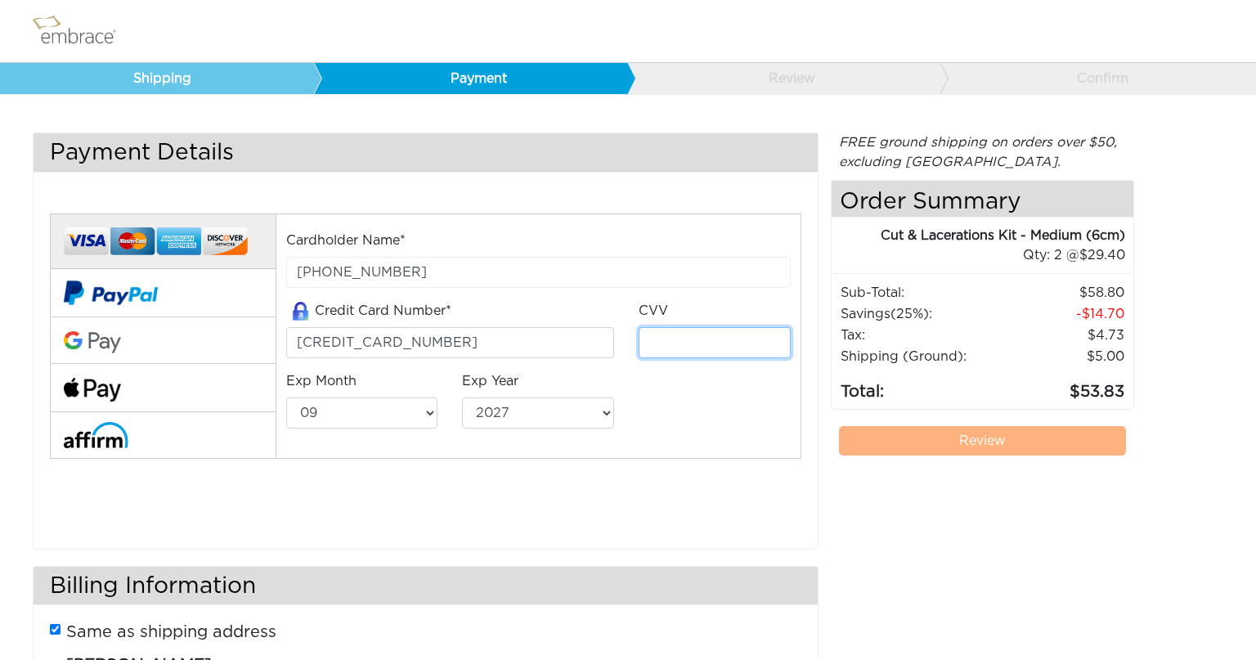
type input "4187"
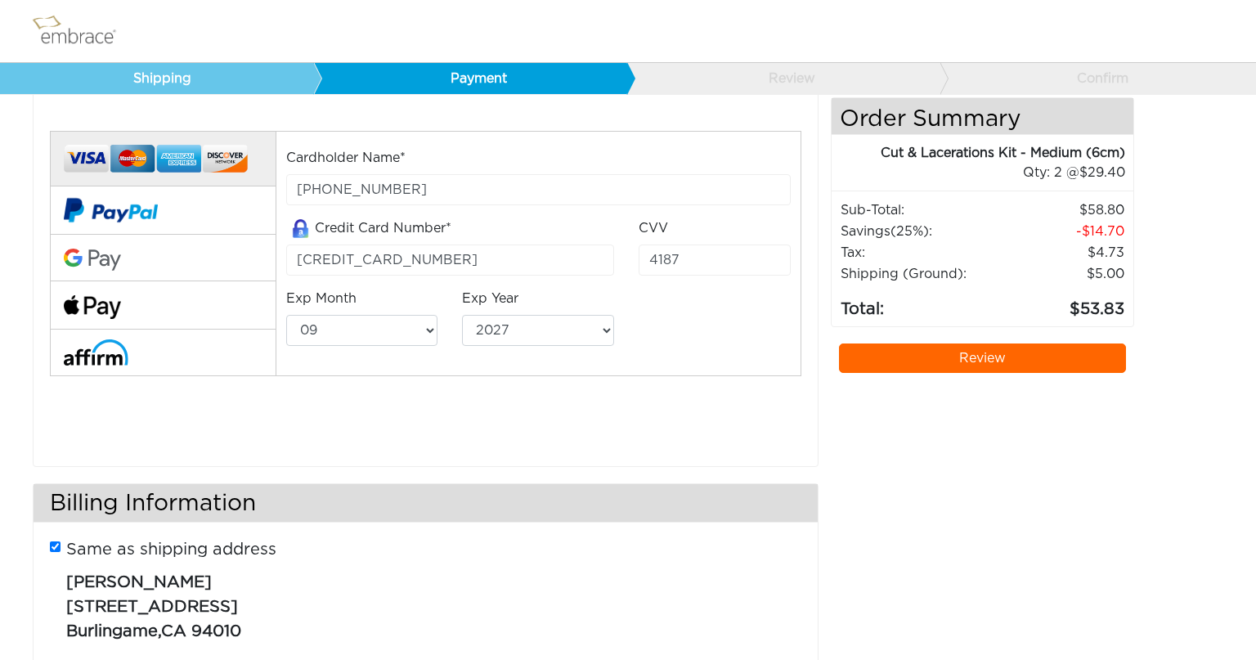
scroll to position [83, 0]
click at [1002, 353] on link "Review" at bounding box center [983, 357] width 288 height 29
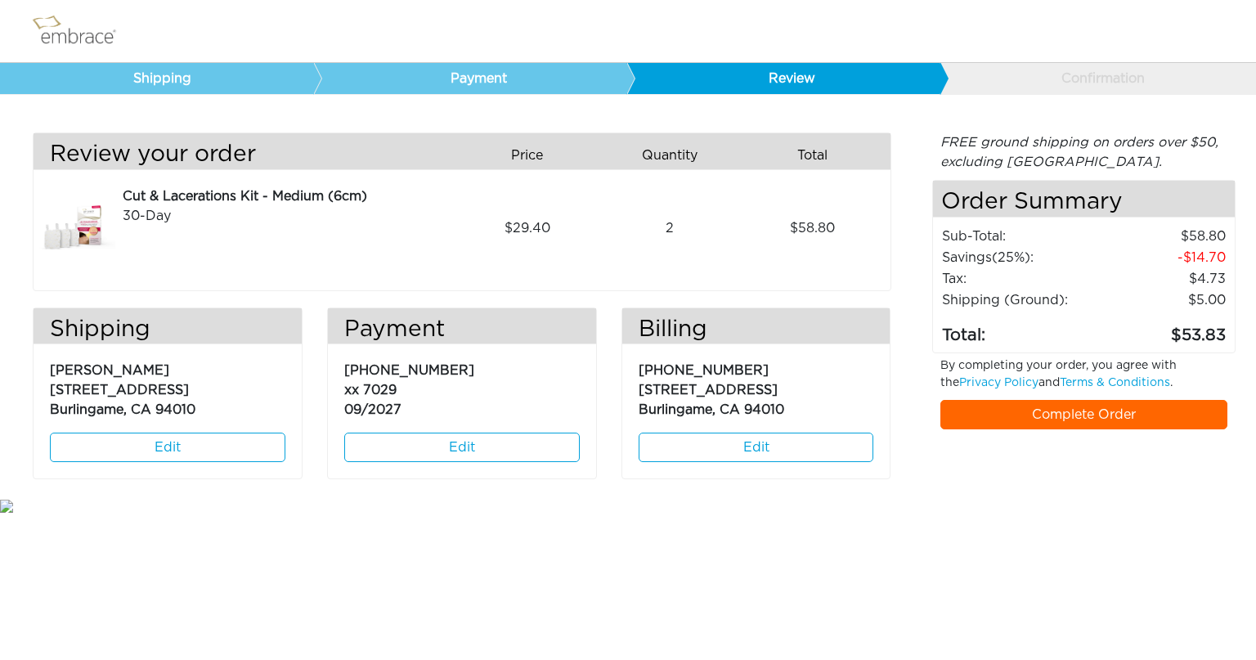
click at [1044, 410] on link "Complete Order" at bounding box center [1084, 414] width 288 height 29
